Goal: Use online tool/utility

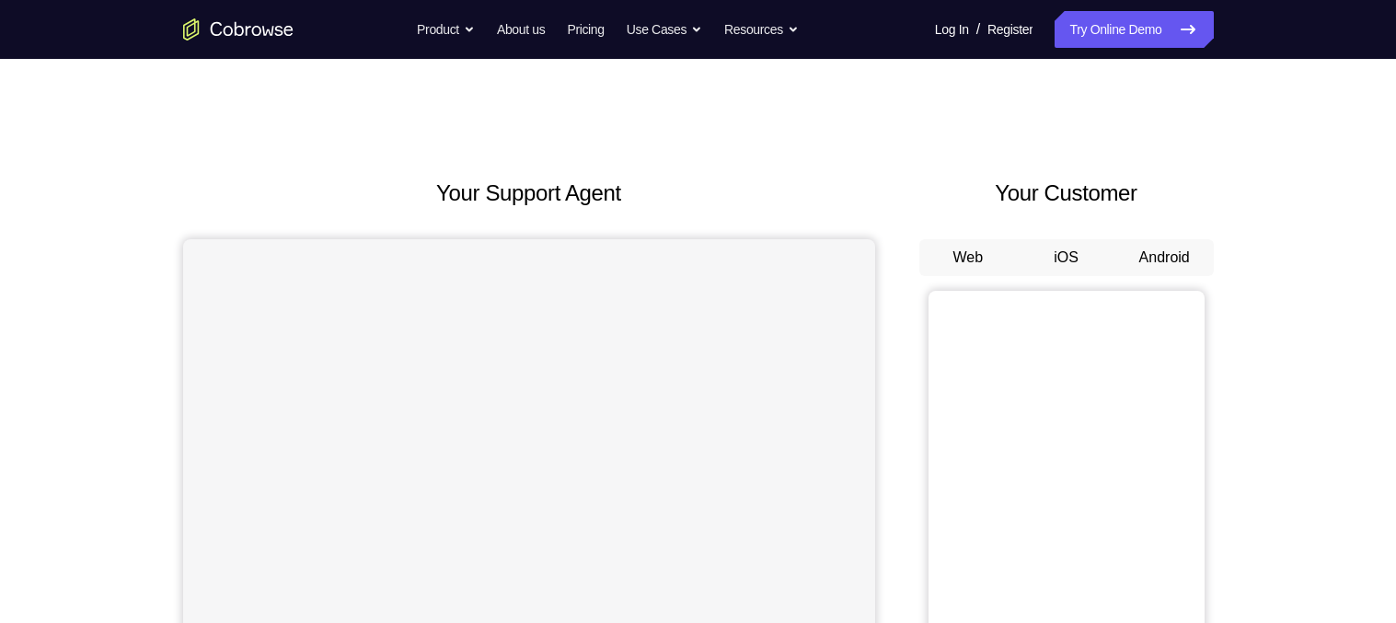
click at [1163, 251] on button "Android" at bounding box center [1165, 257] width 98 height 37
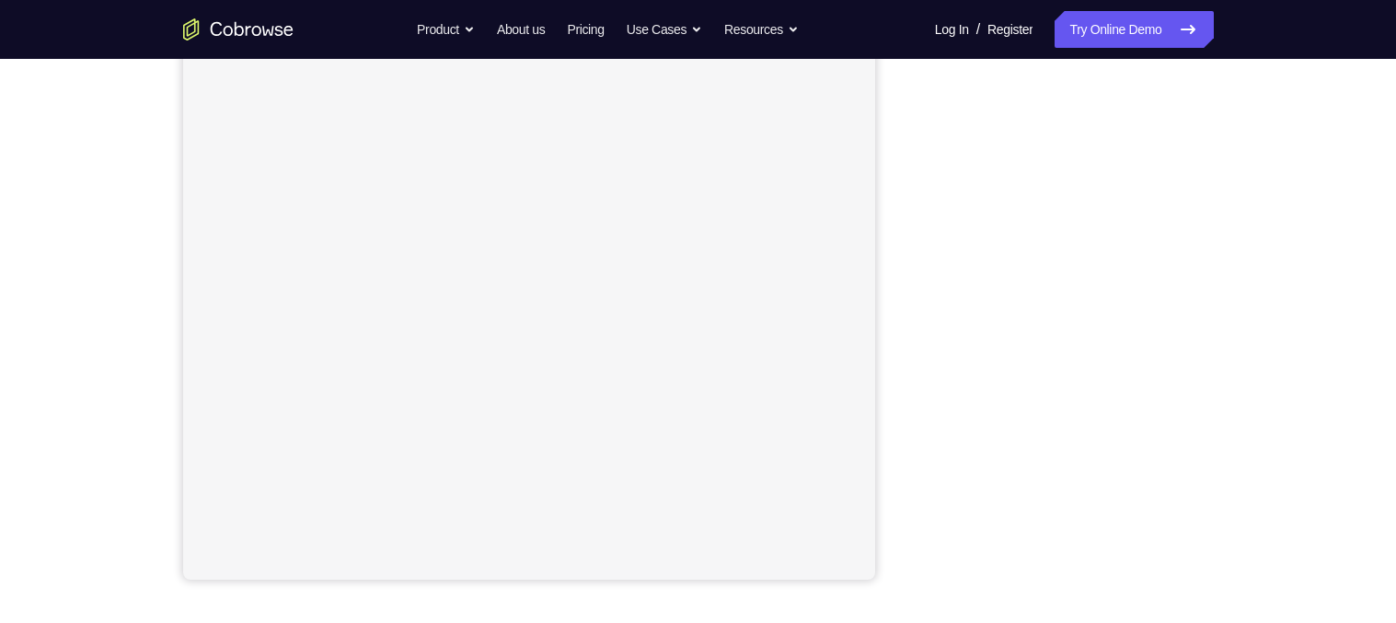
scroll to position [272, 0]
